Goal: Information Seeking & Learning: Compare options

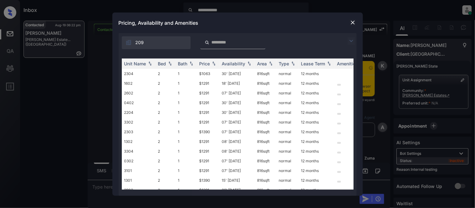
scroll to position [940, 0]
click at [352, 37] on img at bounding box center [351, 41] width 8 height 8
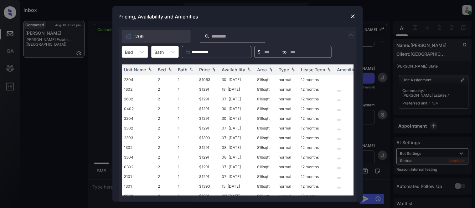
click at [136, 51] on div "Bed" at bounding box center [129, 52] width 14 height 9
click at [133, 69] on div "2" at bounding box center [135, 67] width 26 height 11
click at [208, 69] on div "Price" at bounding box center [204, 69] width 11 height 5
click at [206, 79] on td "$1063" at bounding box center [208, 80] width 23 height 10
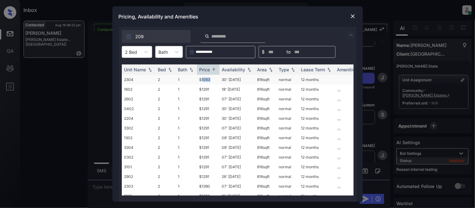
click at [206, 79] on td "$1063" at bounding box center [208, 80] width 23 height 10
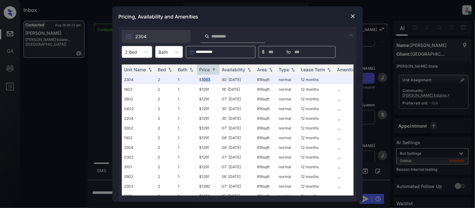
click at [351, 17] on img at bounding box center [353, 16] width 6 height 6
